Goal: Task Accomplishment & Management: Manage account settings

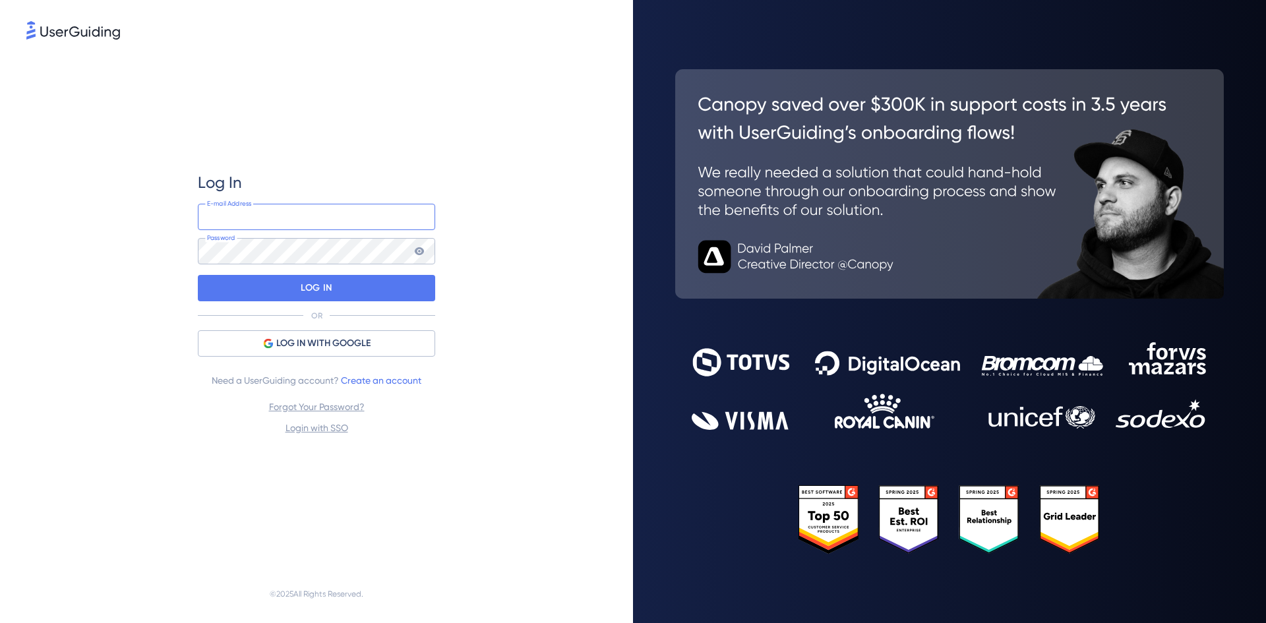
click at [357, 224] on input "email" at bounding box center [316, 217] width 237 height 26
click at [0, 623] on com-1password-button at bounding box center [0, 623] width 0 height 0
click at [286, 221] on input "email" at bounding box center [316, 217] width 237 height 26
type input "[PERSON_NAME][EMAIL_ADDRESS][DOMAIN_NAME]"
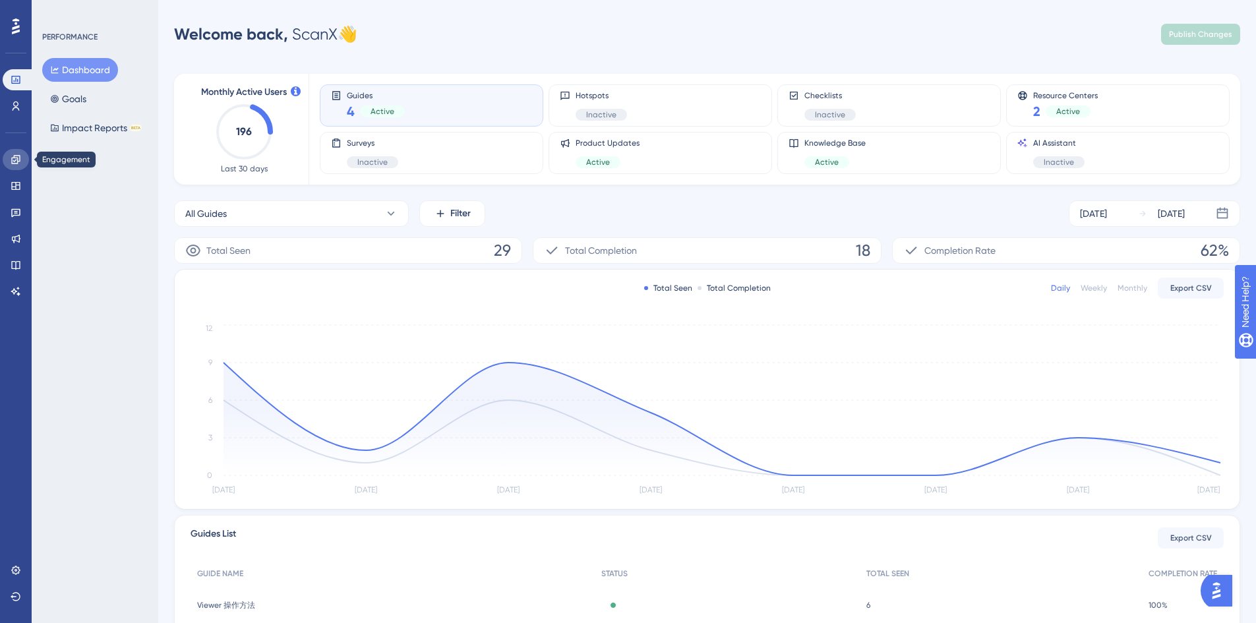
click at [24, 163] on link at bounding box center [16, 159] width 26 height 21
